Goal: Task Accomplishment & Management: Use online tool/utility

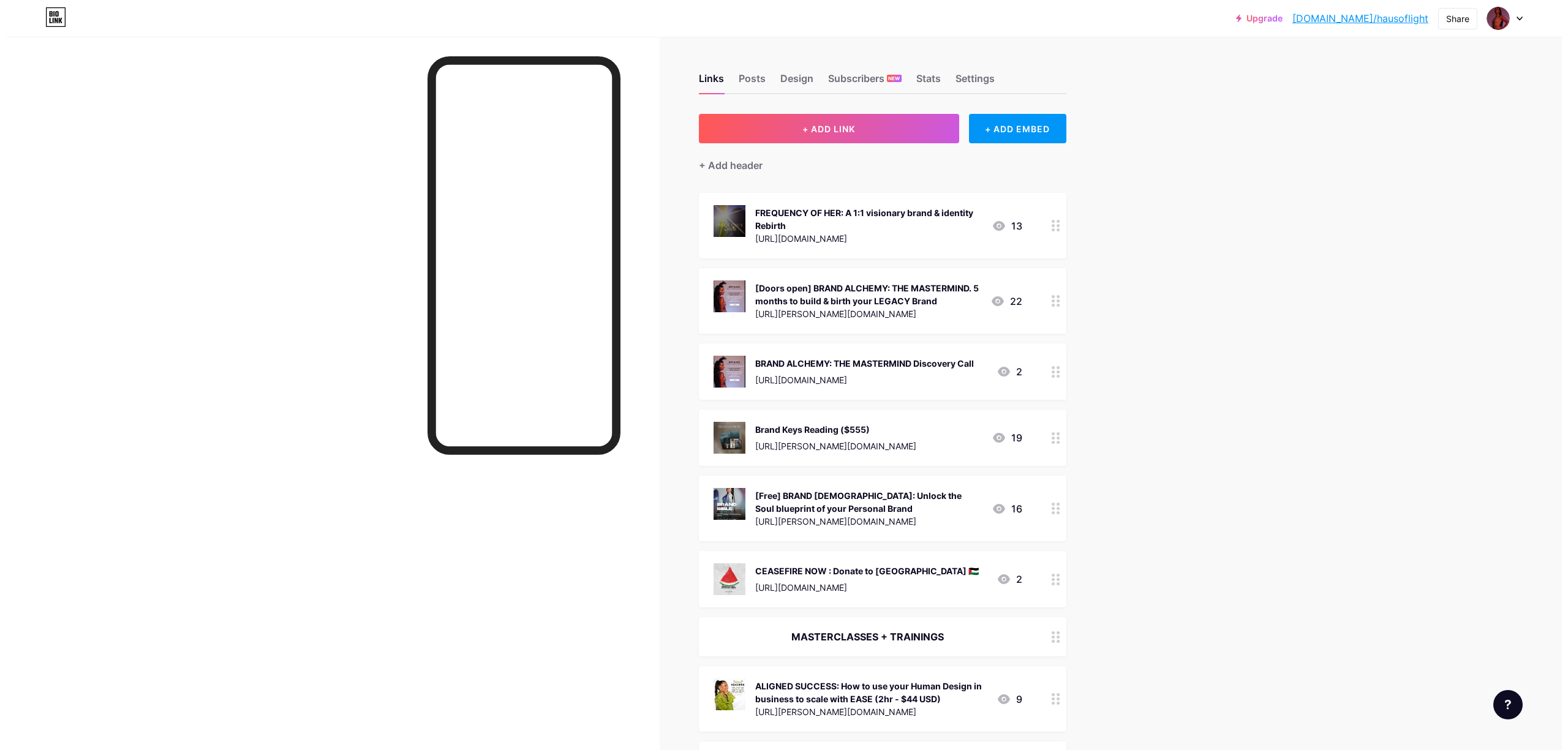
scroll to position [1143, 0]
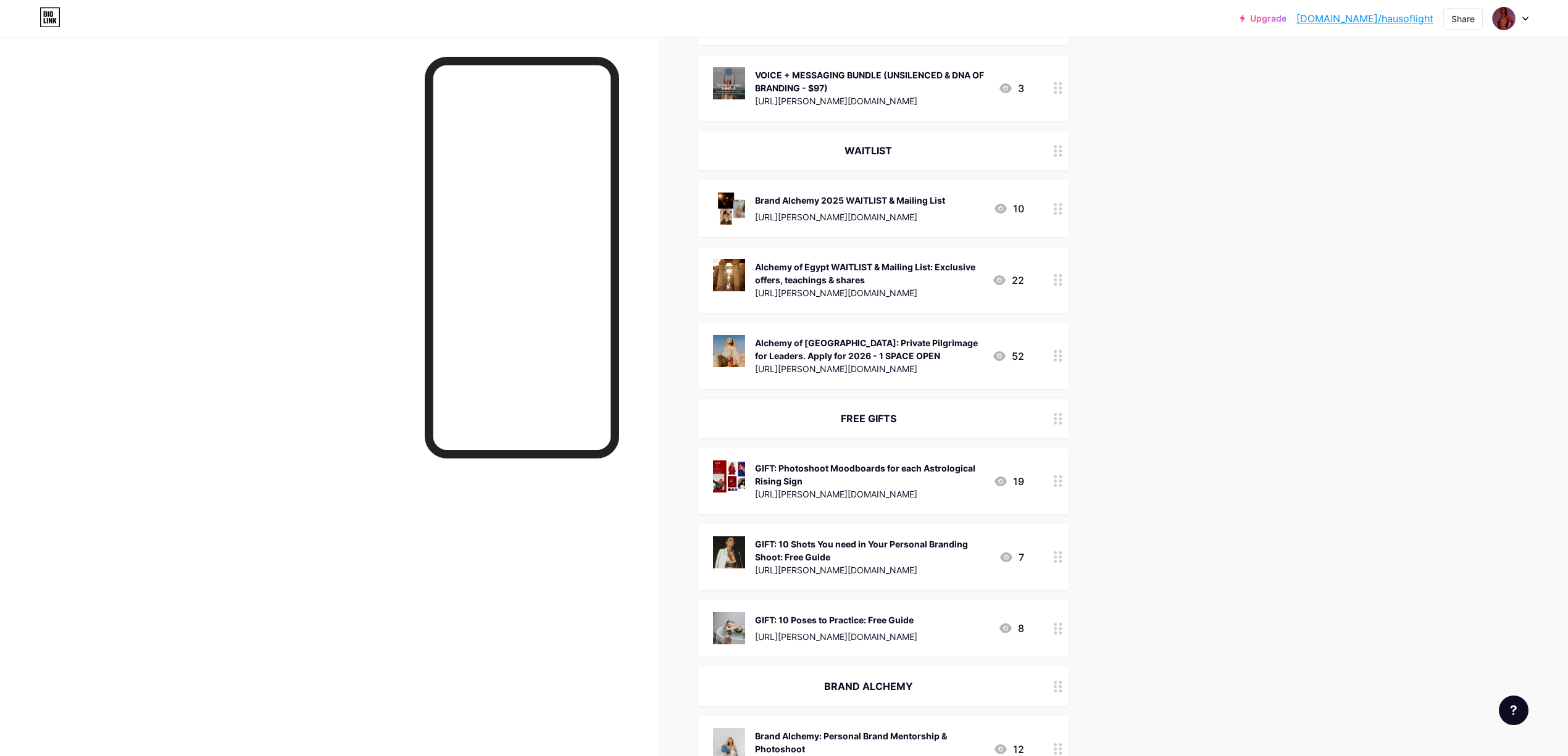
click at [949, 476] on div "GIFT: Photoshoot Moodboards for each Astrological Rising Sign" at bounding box center [869, 475] width 228 height 26
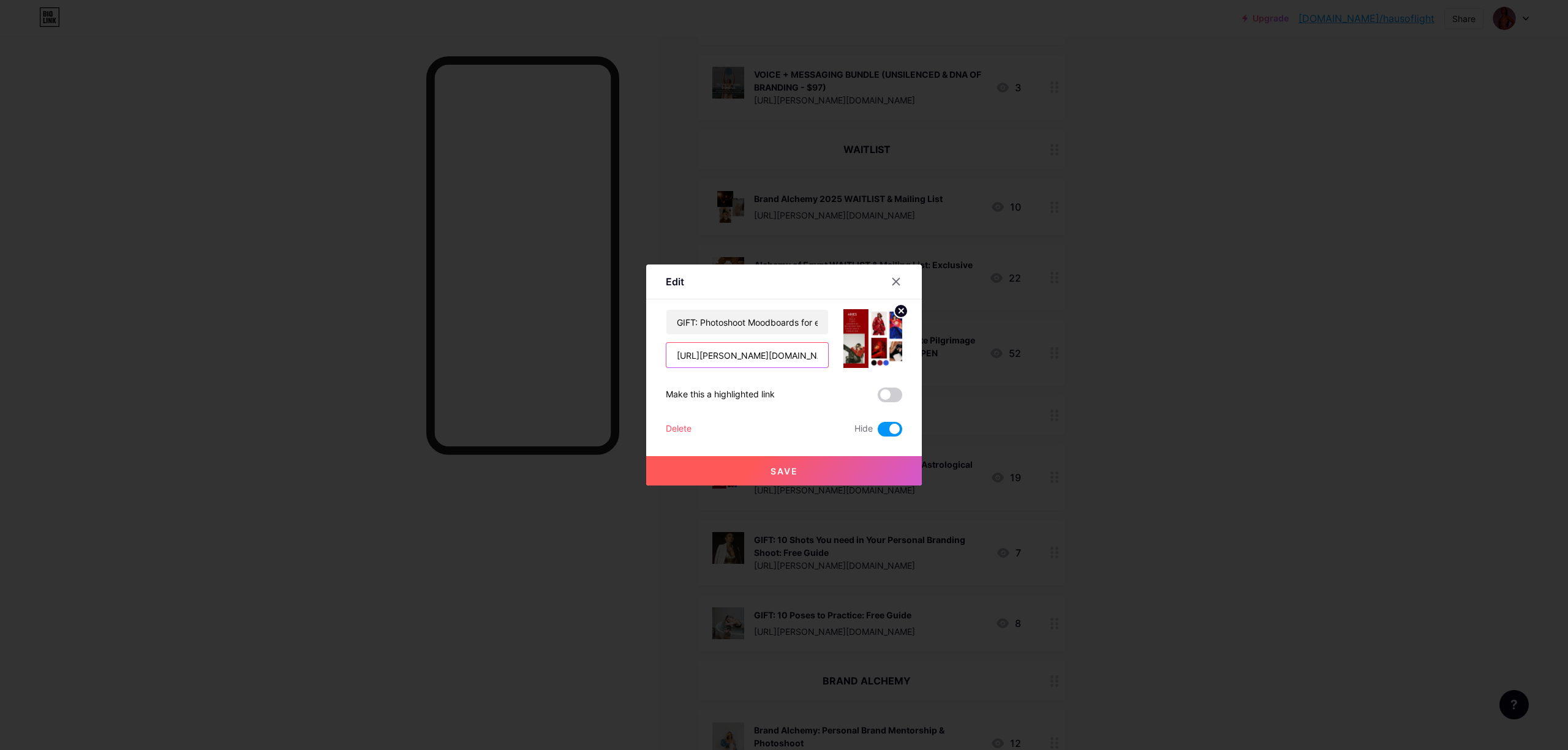
click at [750, 352] on input "[URL][PERSON_NAME][DOMAIN_NAME]" at bounding box center [748, 355] width 162 height 25
paste input "pl/2148697308"
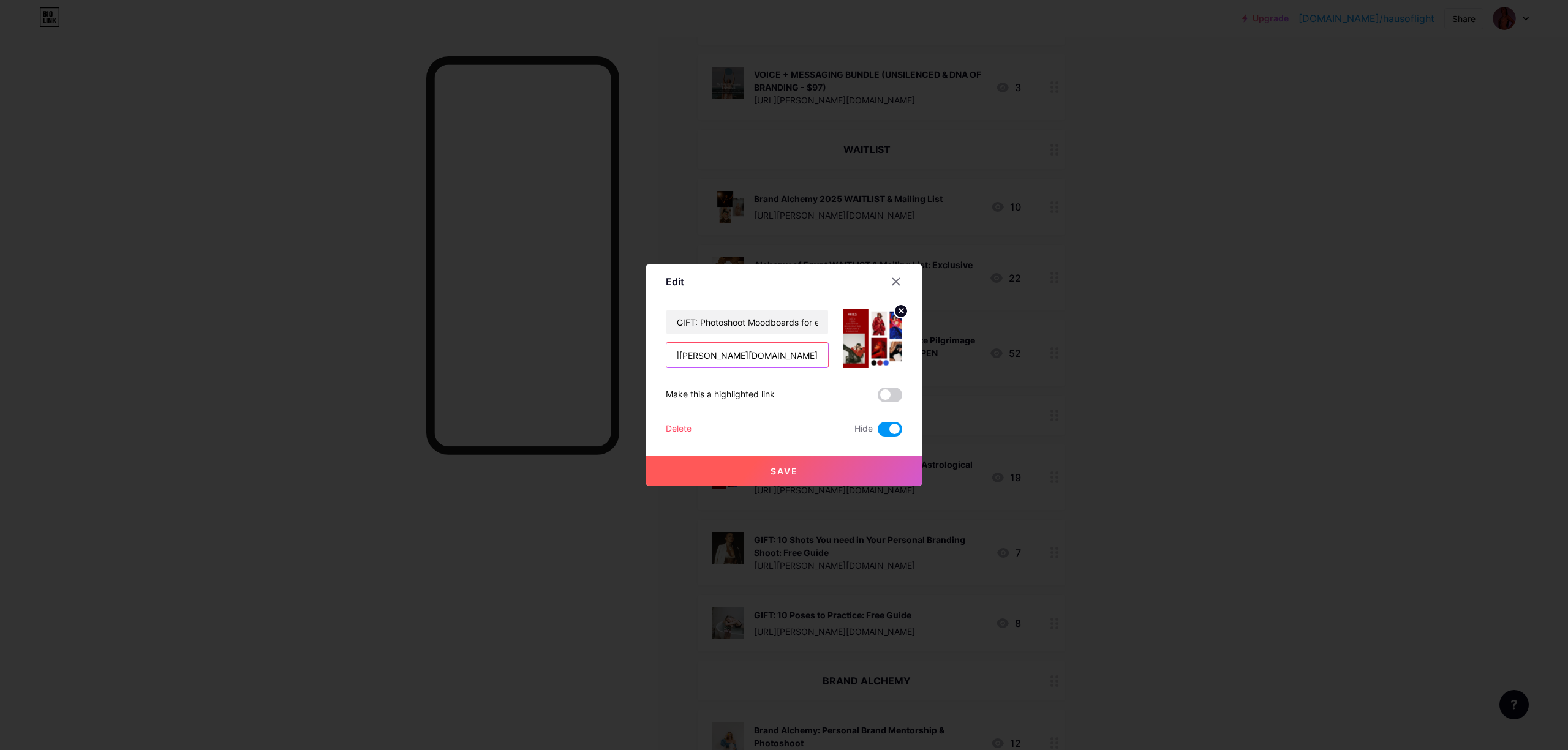
type input "[URL][PERSON_NAME][DOMAIN_NAME]"
click at [885, 428] on span at bounding box center [889, 429] width 25 height 14
click at [877, 433] on input "checkbox" at bounding box center [877, 433] width 0 height 0
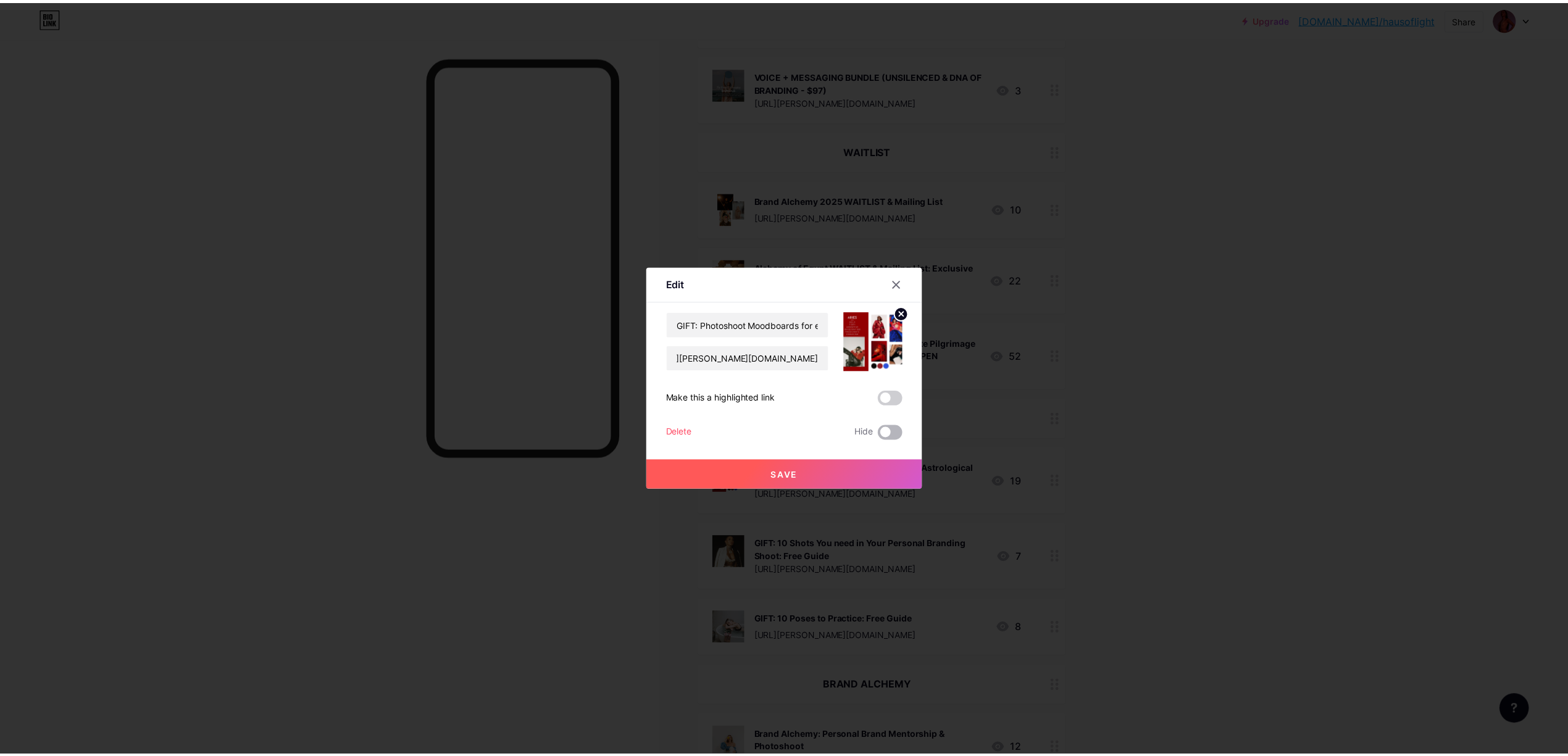
scroll to position [0, 0]
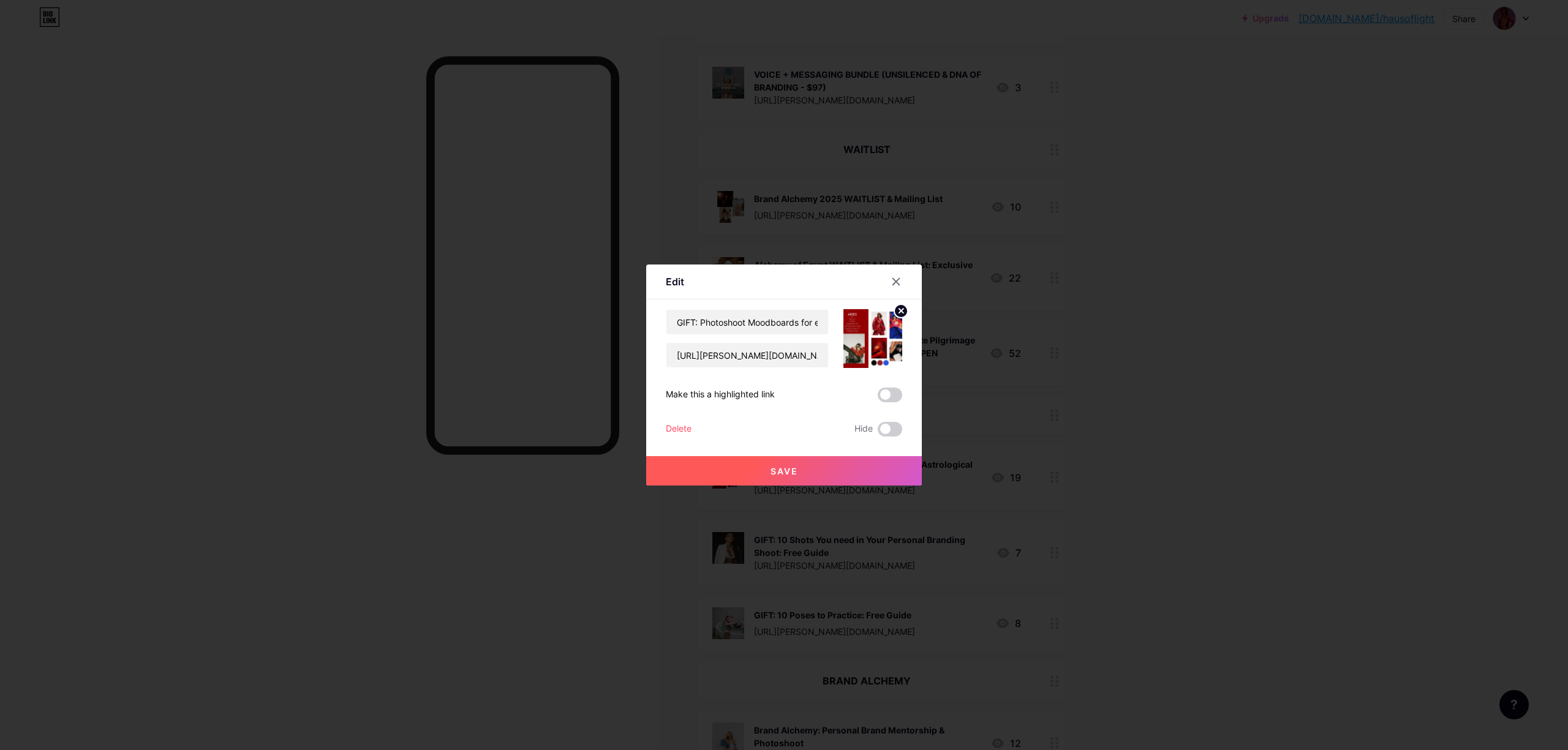
click at [832, 462] on button "Save" at bounding box center [784, 470] width 276 height 30
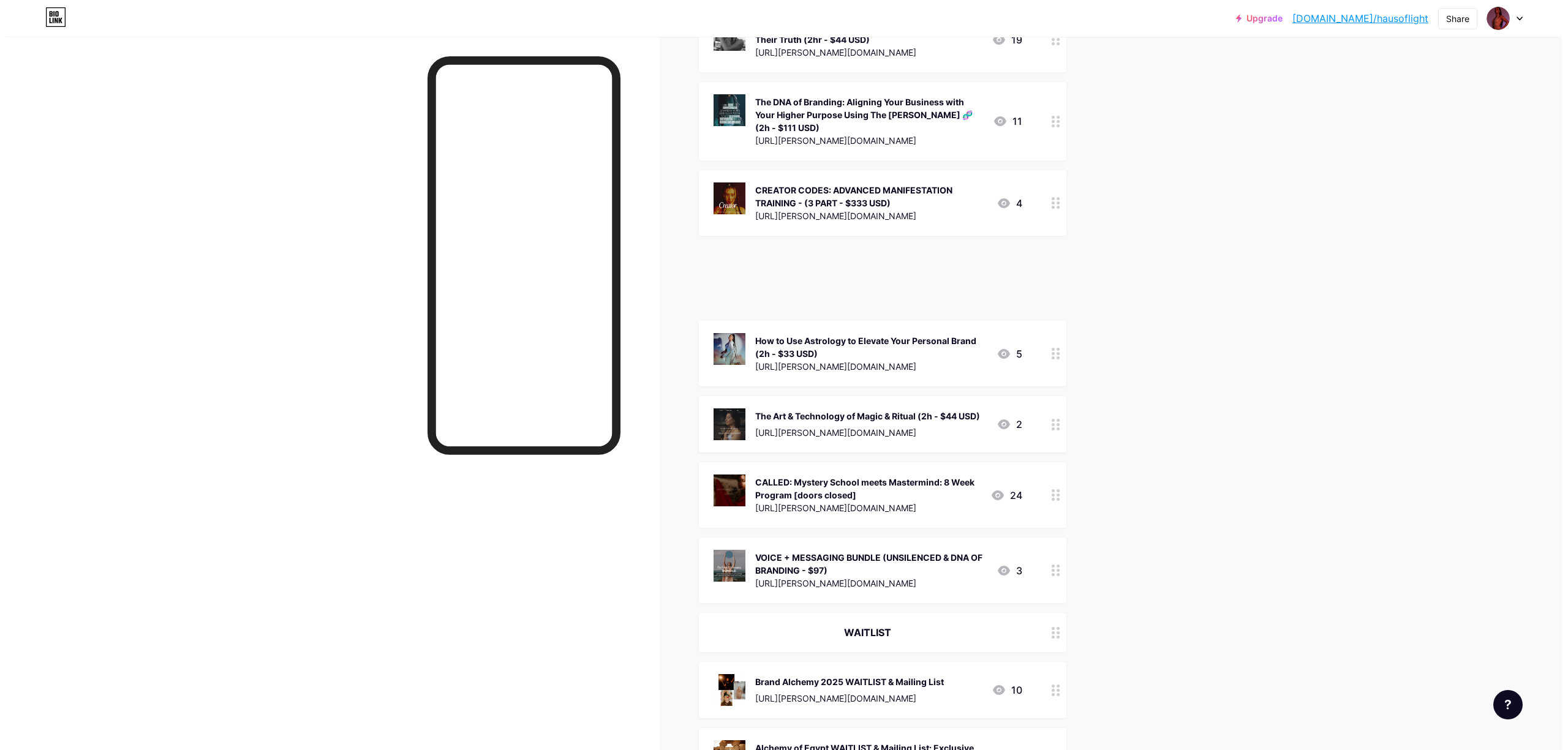
scroll to position [408, 0]
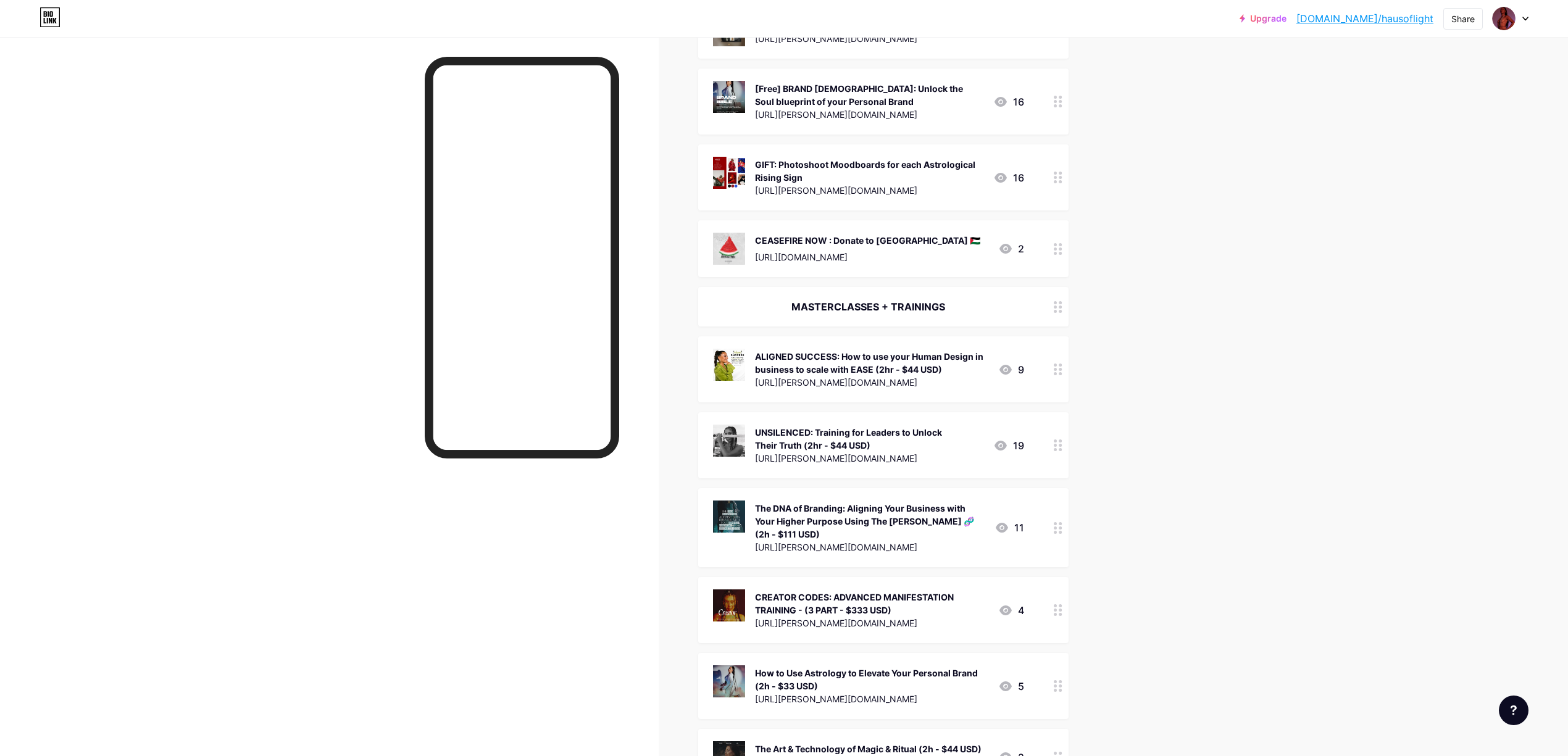
click at [803, 81] on div "[Free] BRAND [DEMOGRAPHIC_DATA]: Unlock the Soul blueprint of your Personal Bra…" at bounding box center [869, 101] width 228 height 41
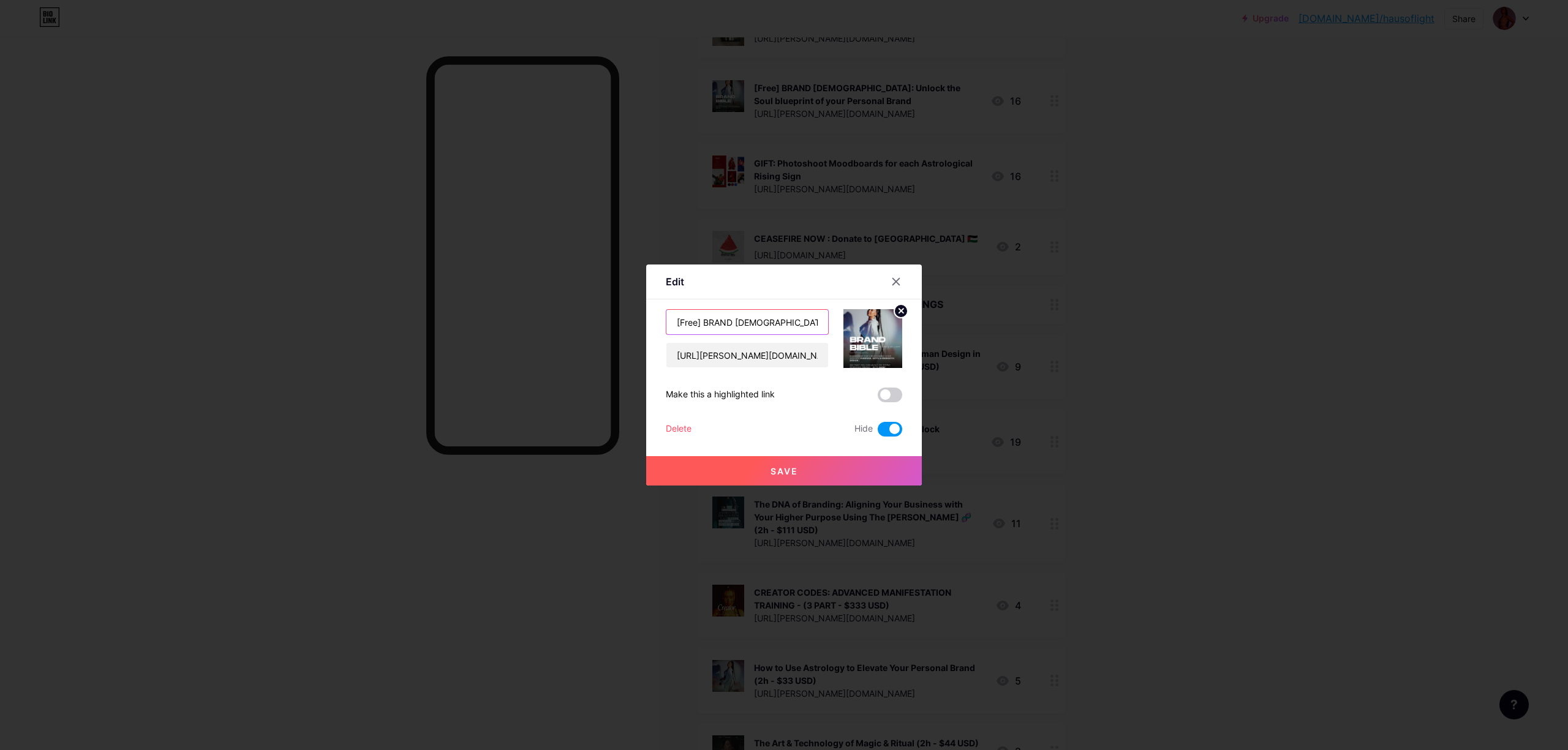
drag, startPoint x: 696, startPoint y: 321, endPoint x: 646, endPoint y: 316, distance: 50.2
click at [647, 317] on div "Edit Content YouTube Play YouTube video without leaving your page. ADD Vimeo Pl…" at bounding box center [784, 375] width 276 height 221
drag, startPoint x: 783, startPoint y: 322, endPoint x: 818, endPoint y: 316, distance: 35.5
click at [818, 316] on input "BRAND [DEMOGRAPHIC_DATA]: Unlock the Soul blueprint of your Personal Brand" at bounding box center [748, 322] width 162 height 25
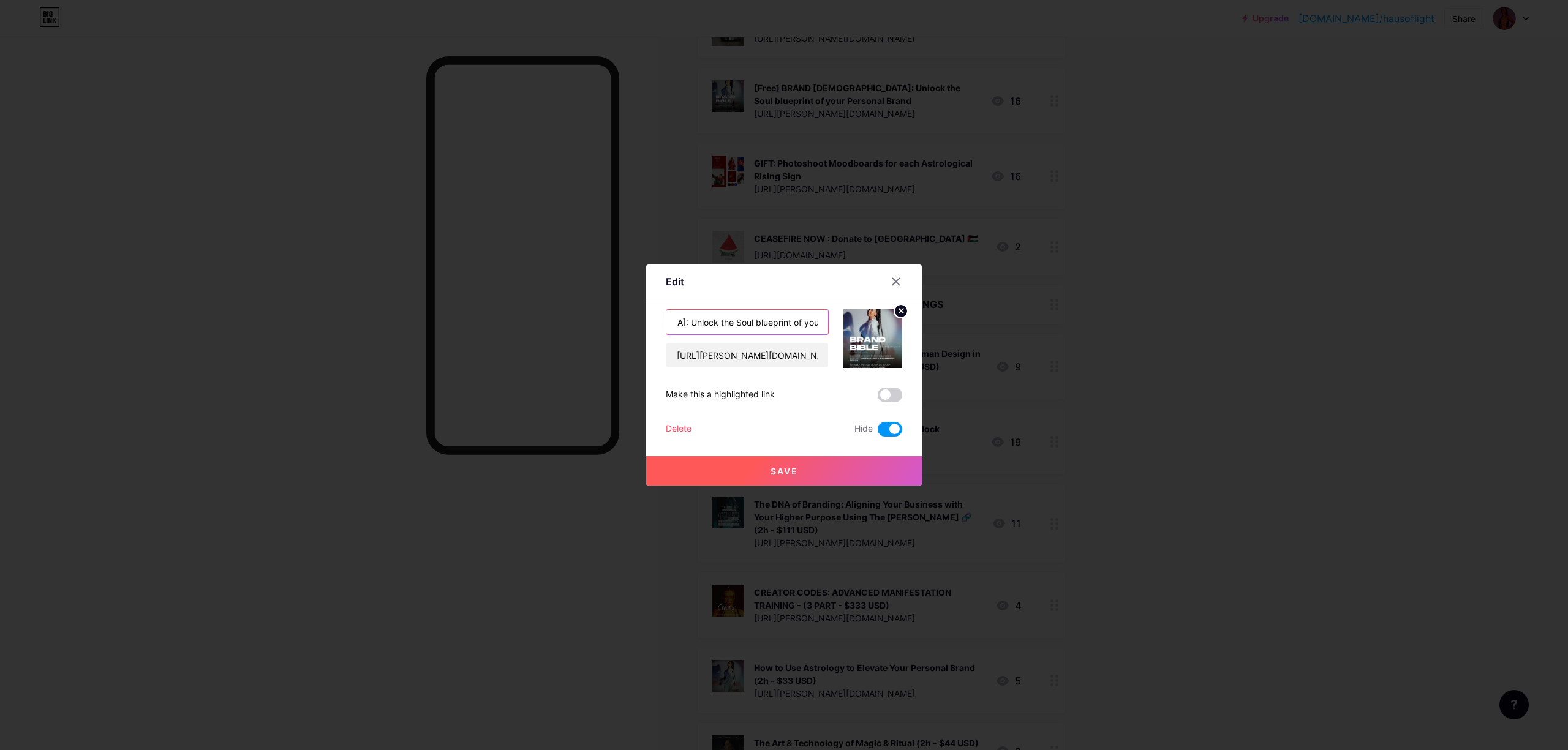
click at [784, 319] on input "BRAND [DEMOGRAPHIC_DATA]: Unlock the Soul blueprint of your Personal Brand" at bounding box center [748, 322] width 162 height 25
click at [808, 320] on input "BRAND [DEMOGRAPHIC_DATA]: Unlock the Soul blueprint of your Personal Brand" at bounding box center [748, 322] width 162 height 25
type input "BRAND [DEMOGRAPHIC_DATA]: Unlock the Soul blueprint of your Personal Brand [$33]"
click at [878, 426] on span at bounding box center [889, 429] width 25 height 14
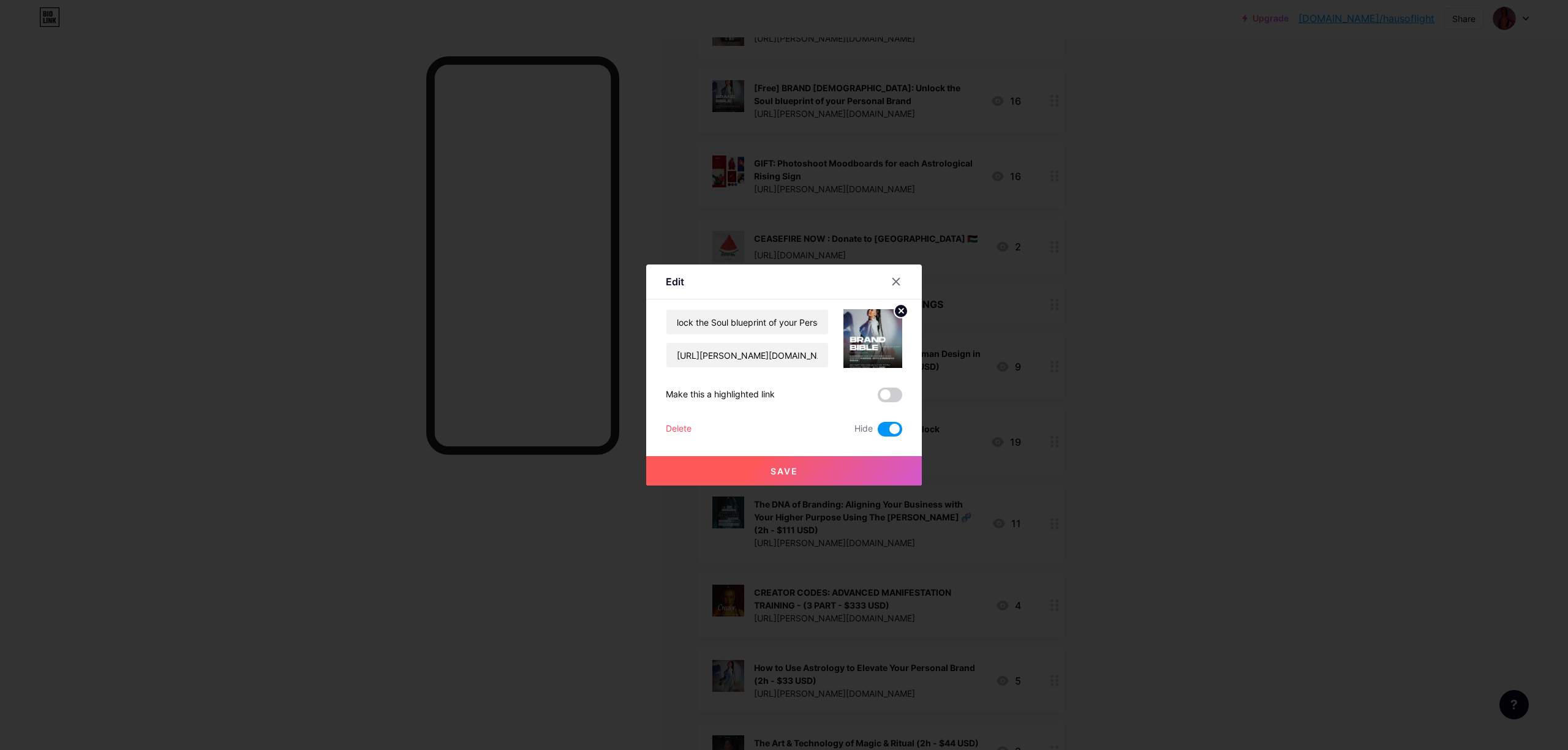
click at [877, 433] on input "checkbox" at bounding box center [877, 433] width 0 height 0
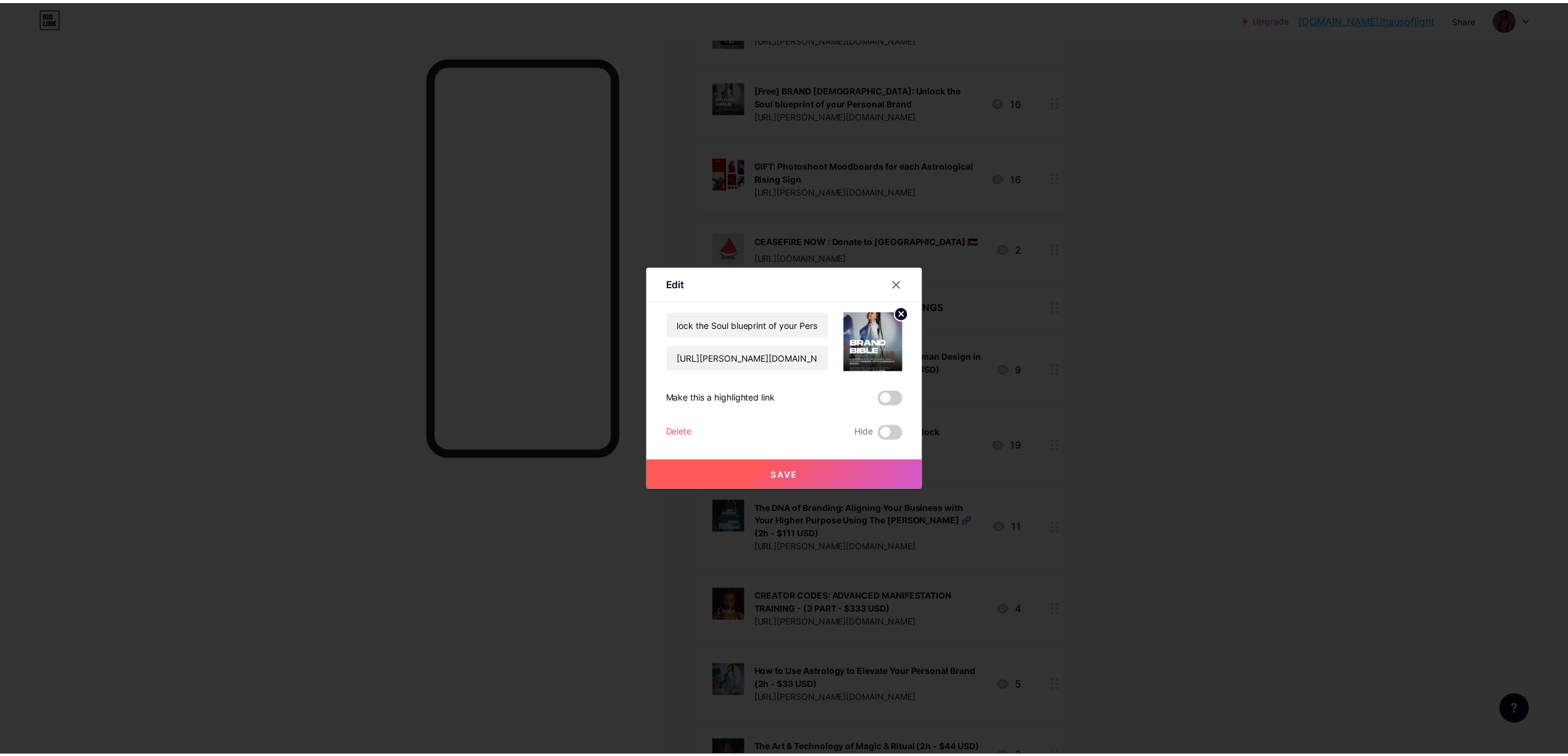
scroll to position [0, 0]
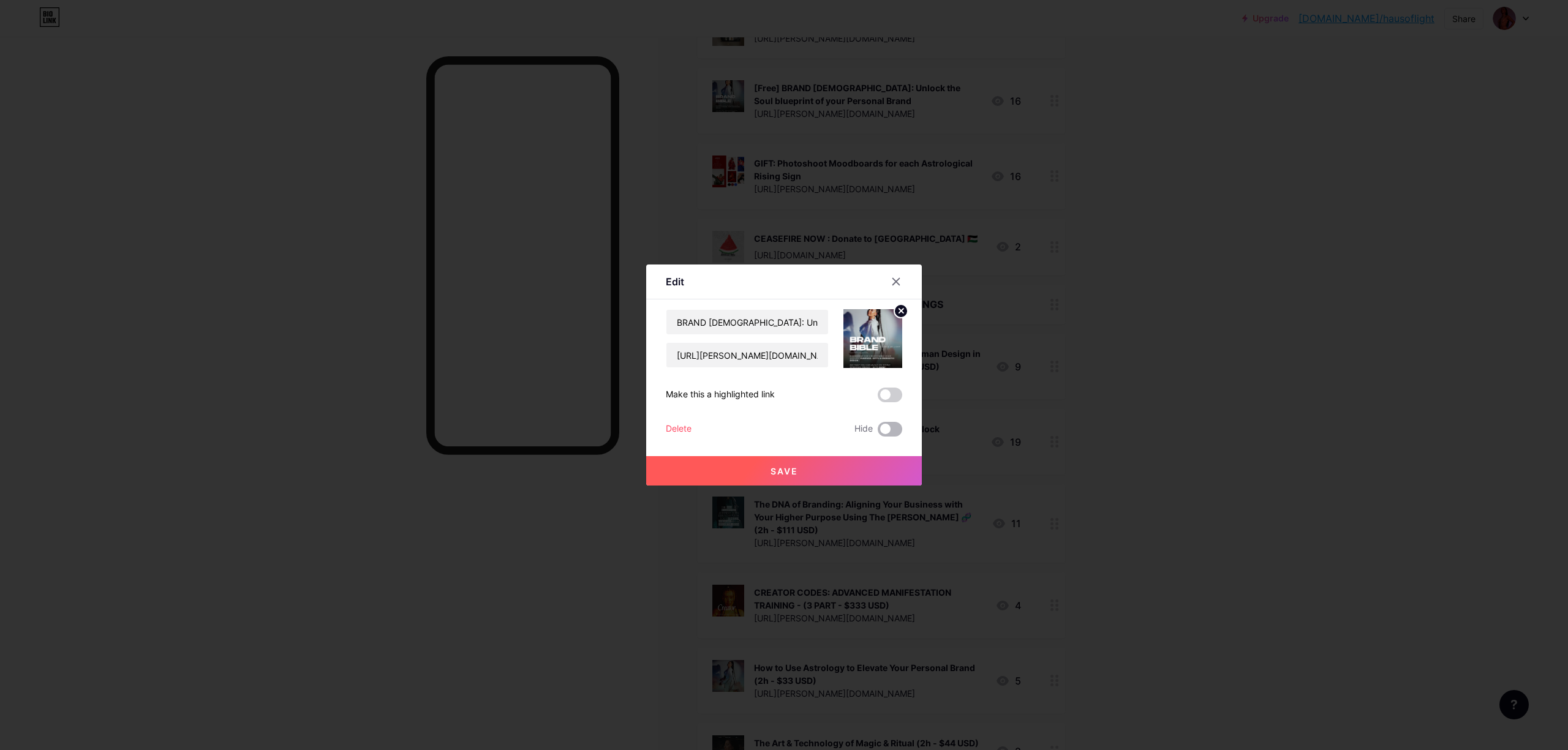
click at [877, 431] on span at bounding box center [889, 429] width 25 height 14
click at [877, 433] on input "checkbox" at bounding box center [877, 433] width 0 height 0
click at [771, 470] on span "Save" at bounding box center [784, 471] width 27 height 10
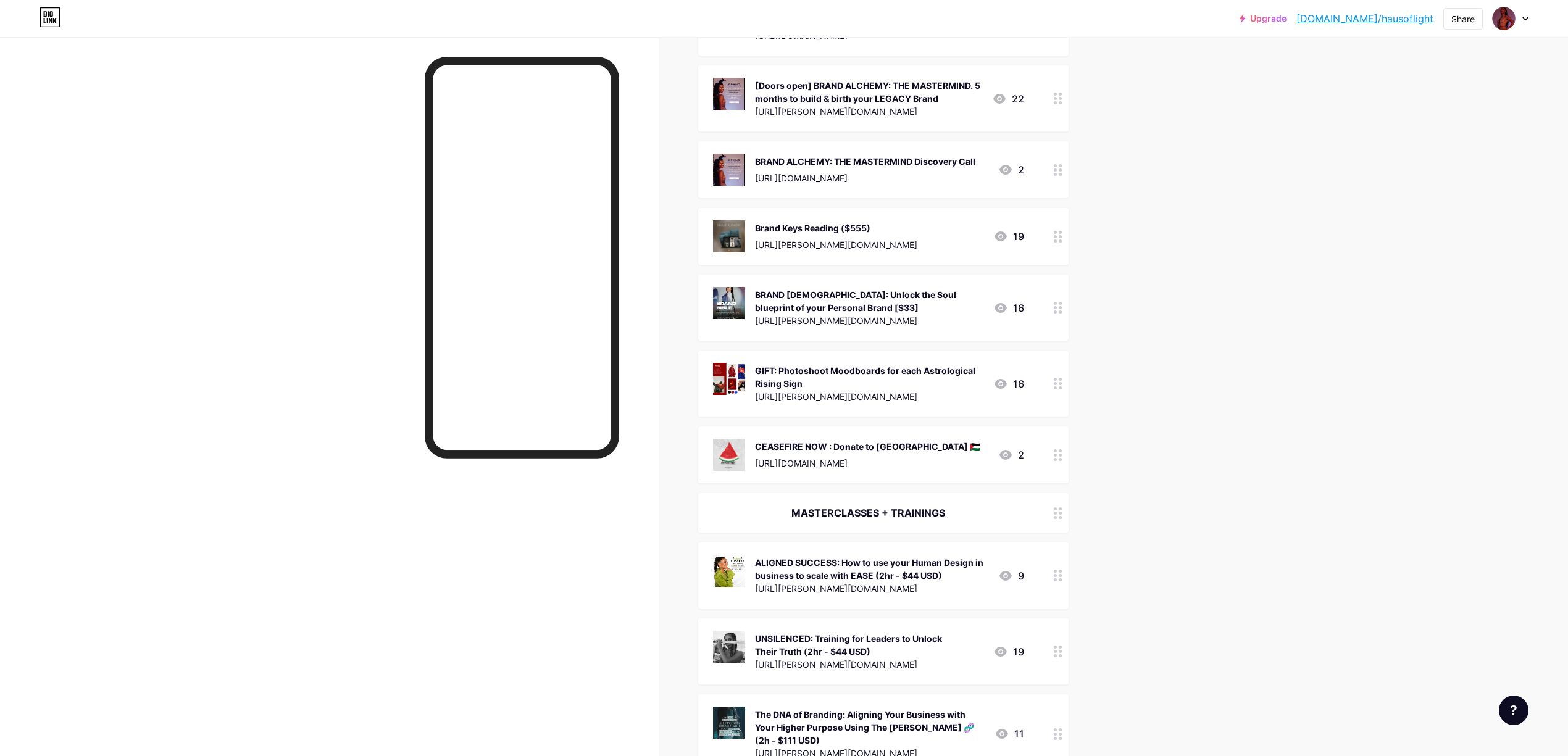
scroll to position [164, 0]
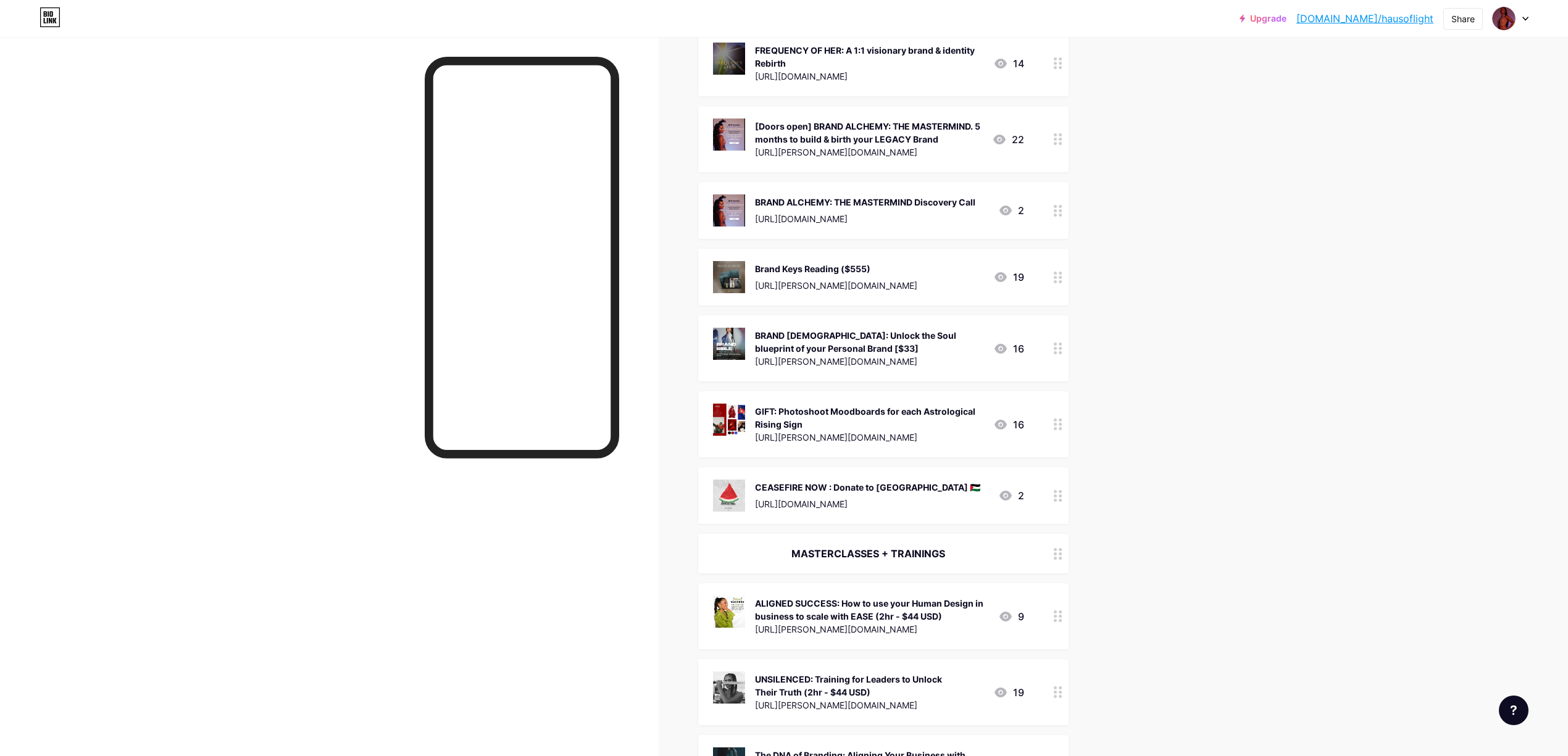
drag, startPoint x: 1065, startPoint y: 1, endPoint x: 1386, endPoint y: 105, distance: 337.4
